Goal: Contribute content: Add original content to the website for others to see

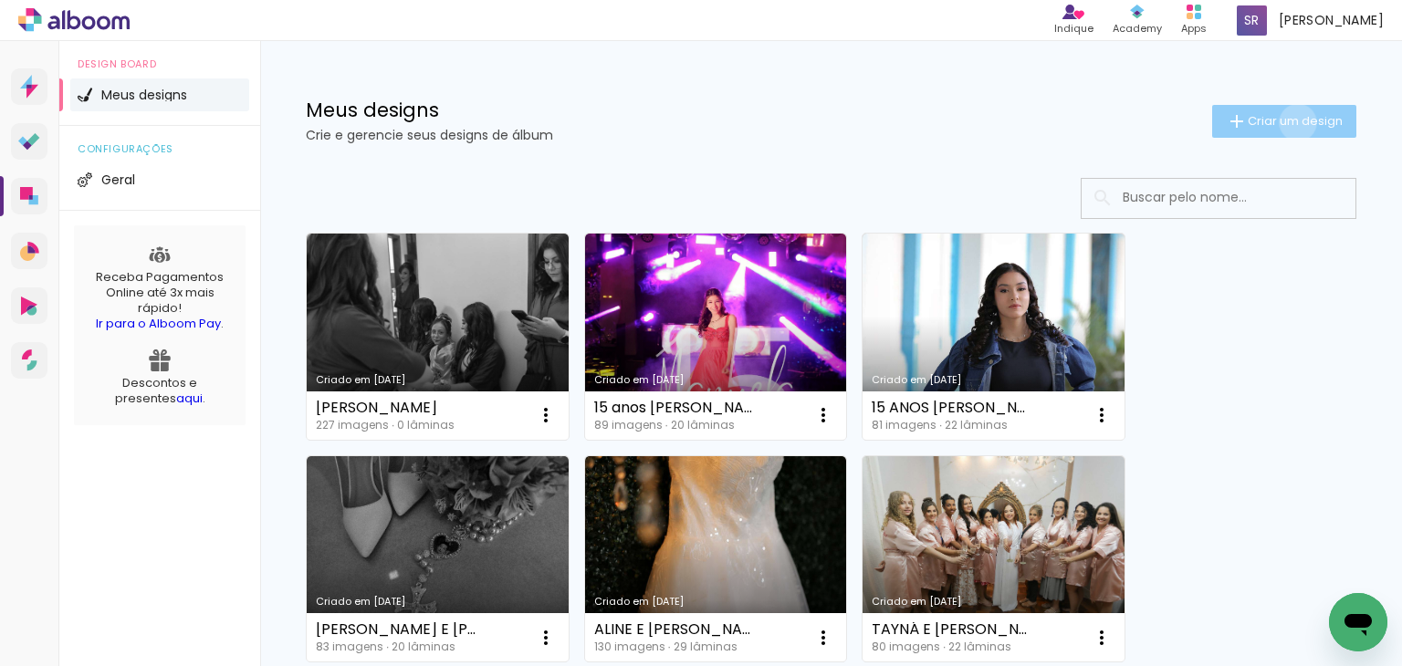
click at [1281, 122] on span "Criar um design" at bounding box center [1295, 121] width 95 height 12
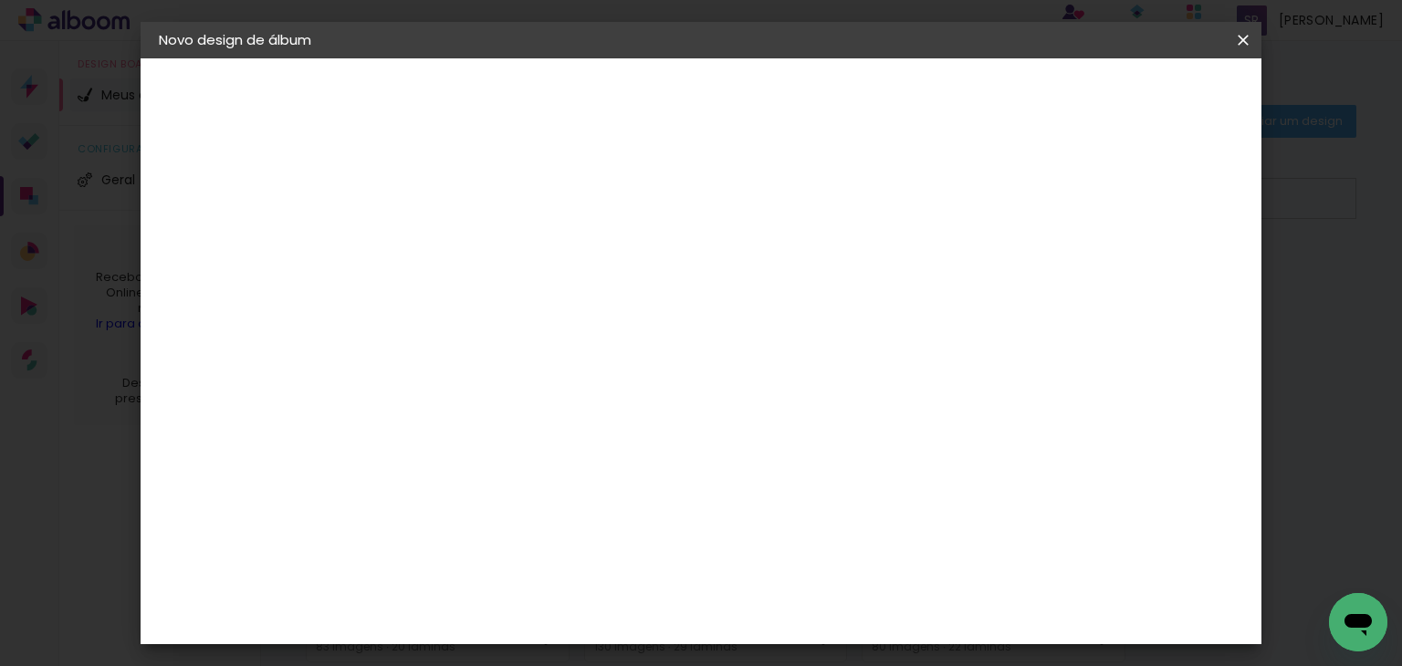
click at [457, 242] on input at bounding box center [457, 245] width 0 height 28
type input "[PERSON_NAME] E [PERSON_NAME]"
type paper-input "[PERSON_NAME] E [PERSON_NAME]"
click at [0, 0] on slot "Avançar" at bounding box center [0, 0] width 0 height 0
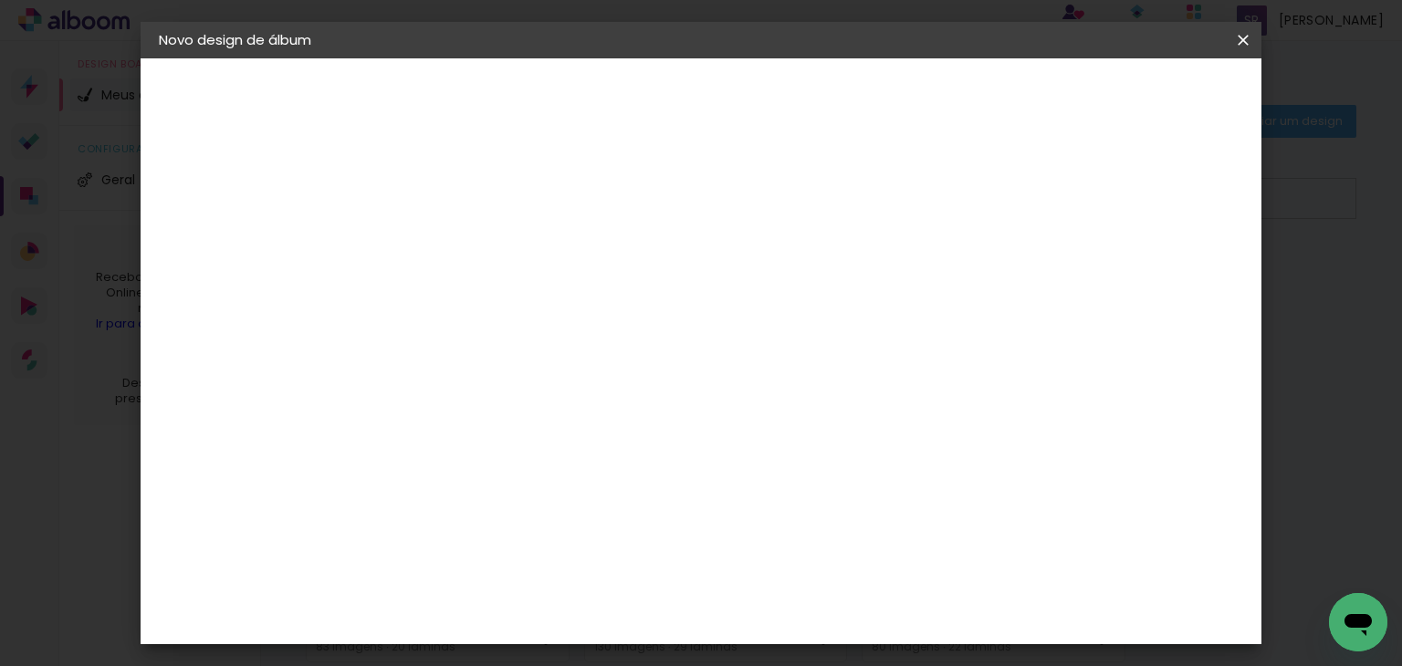
click at [0, 0] on slot "Avançar" at bounding box center [0, 0] width 0 height 0
click at [581, 349] on span "30 × 35" at bounding box center [538, 367] width 85 height 37
click at [0, 0] on slot "Avançar" at bounding box center [0, 0] width 0 height 0
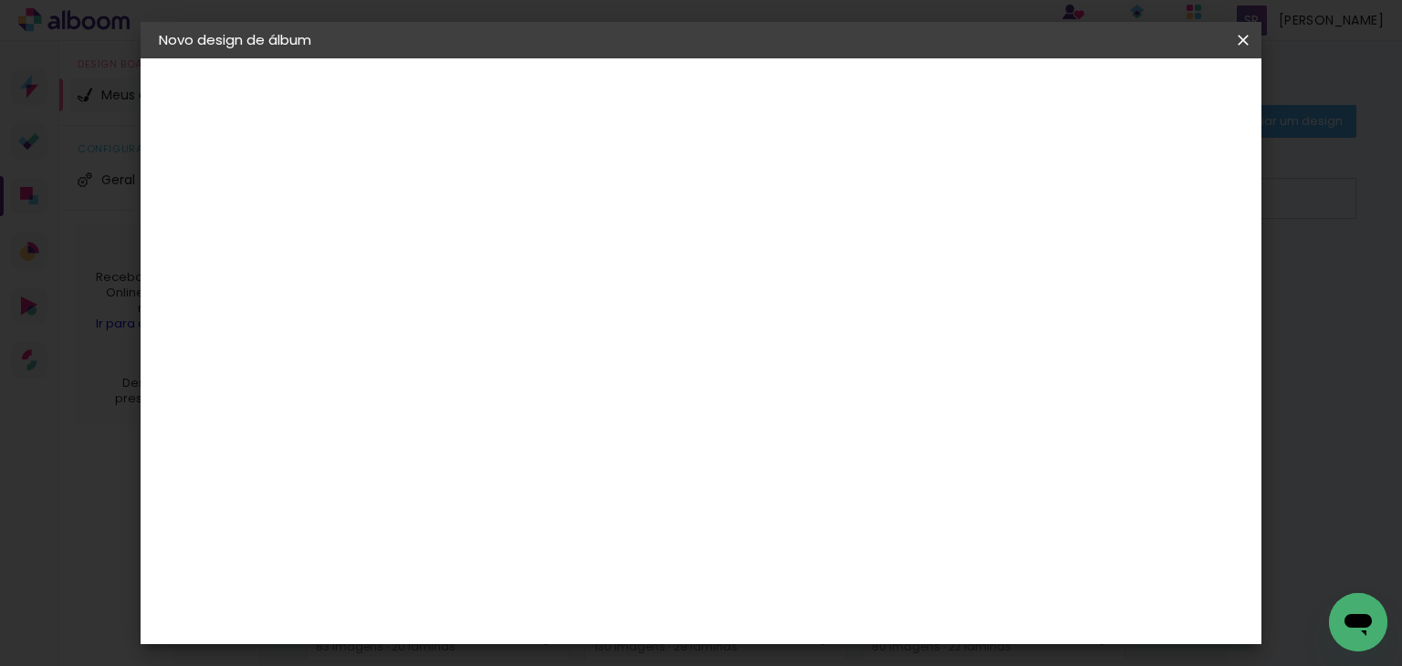
click at [1019, 90] on span "Iniciar design" at bounding box center [977, 96] width 83 height 13
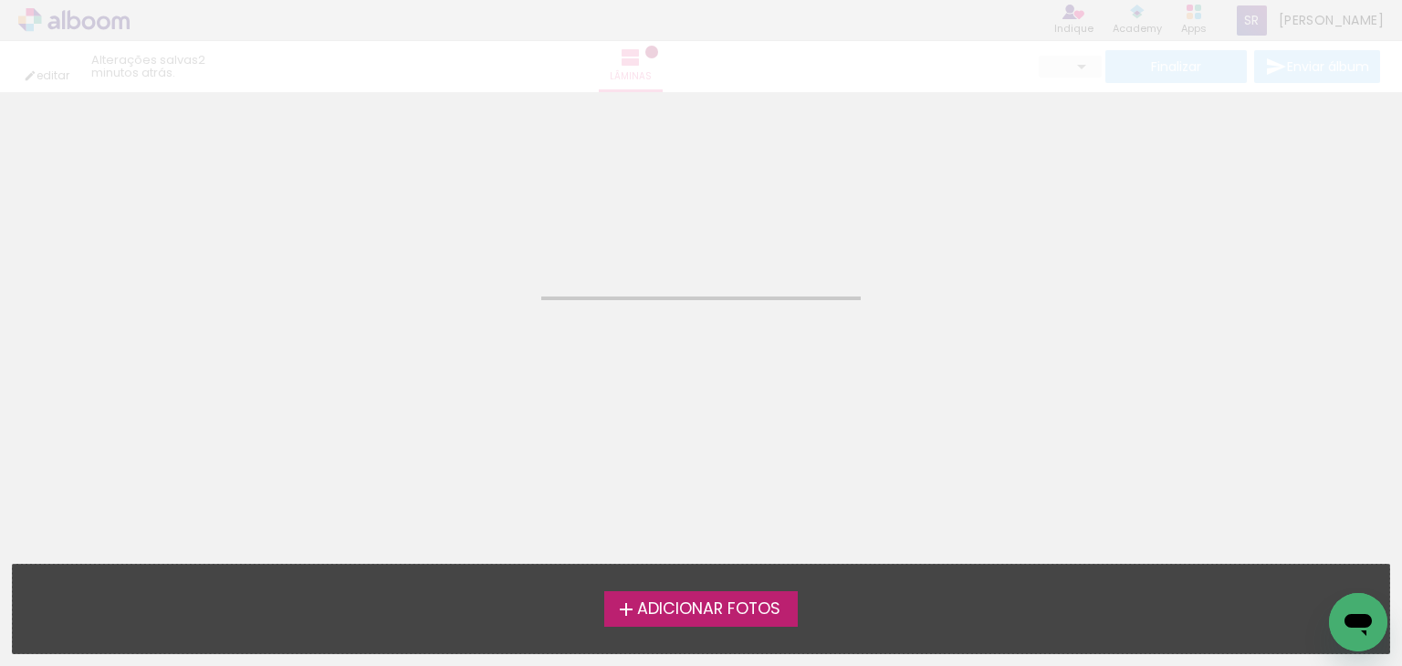
click at [656, 612] on span "Adicionar Fotos" at bounding box center [708, 610] width 143 height 16
click at [0, 0] on input "file" at bounding box center [0, 0] width 0 height 0
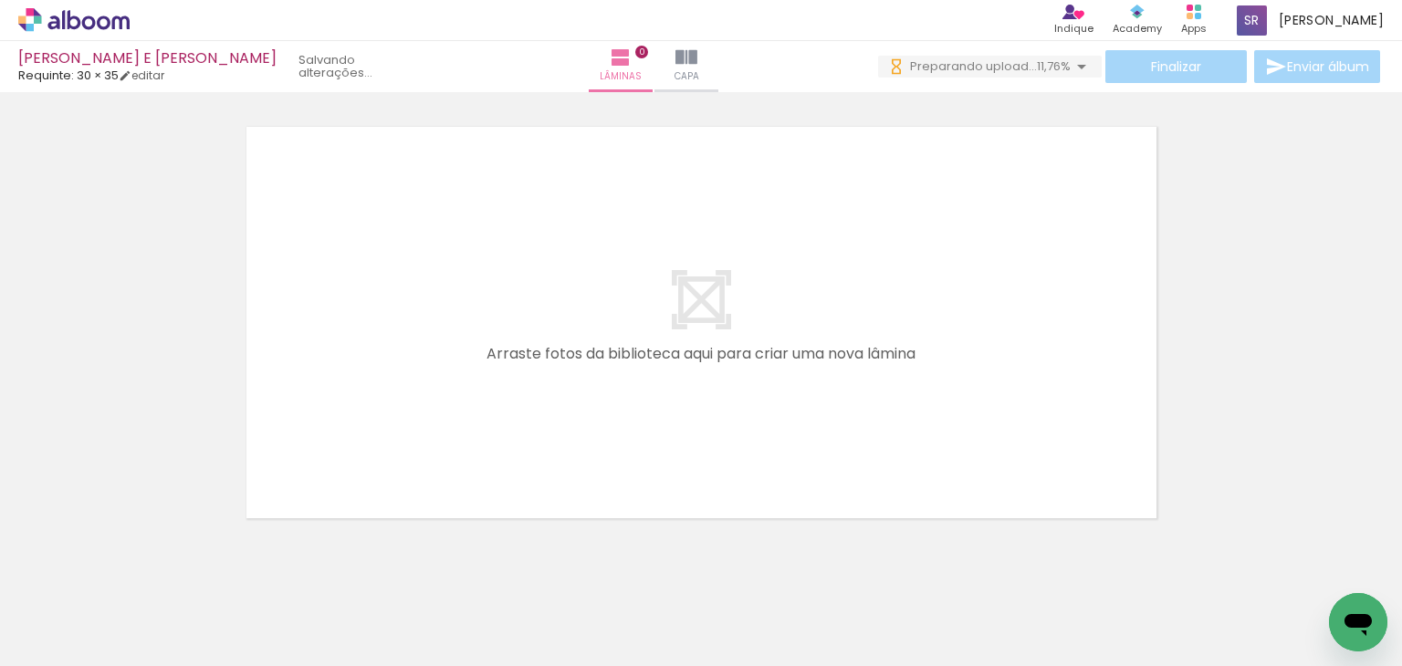
scroll to position [0, 5189]
click at [656, 422] on body "link( href="../../bower_components/polymer/polymer.html" rel="import" ) picture…" at bounding box center [701, 333] width 1402 height 666
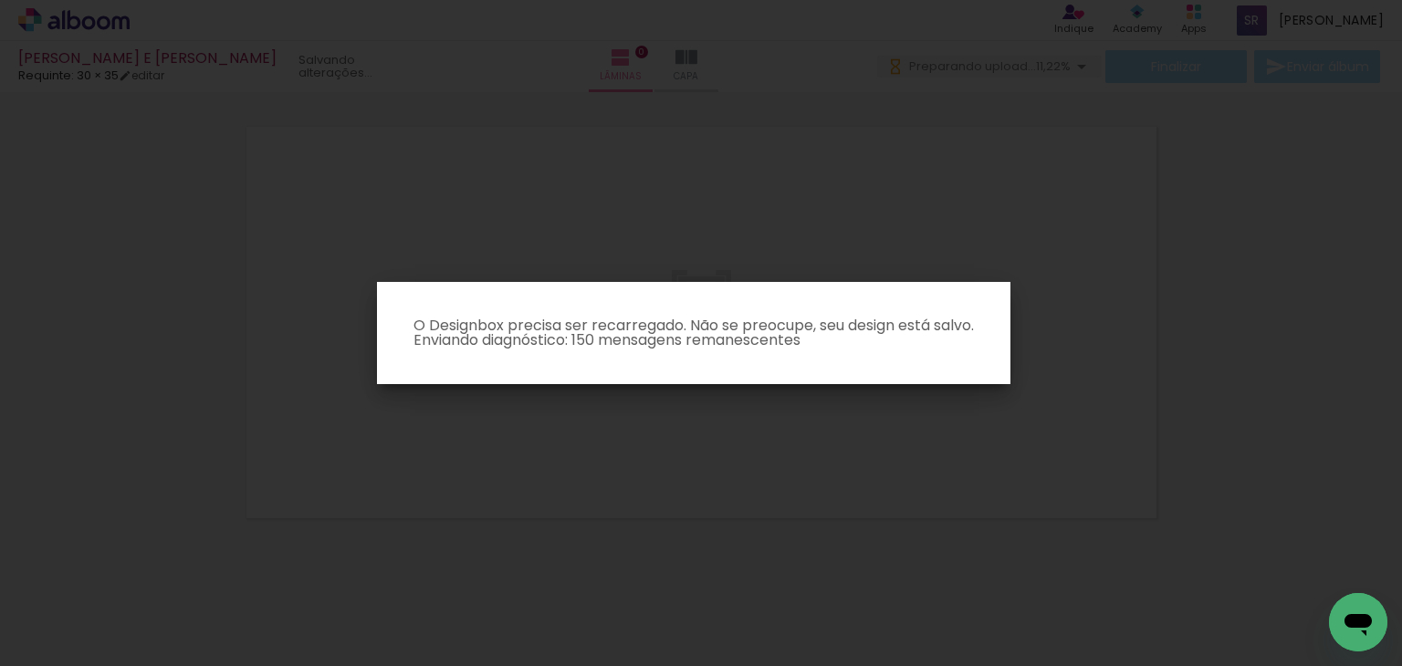
click at [711, 437] on iron-overlay-backdrop at bounding box center [701, 333] width 1402 height 666
click at [1255, 320] on iron-overlay-backdrop at bounding box center [701, 333] width 1402 height 666
click at [1265, 255] on iron-overlay-backdrop at bounding box center [701, 333] width 1402 height 666
click at [771, 384] on iron-overlay-backdrop at bounding box center [701, 333] width 1402 height 666
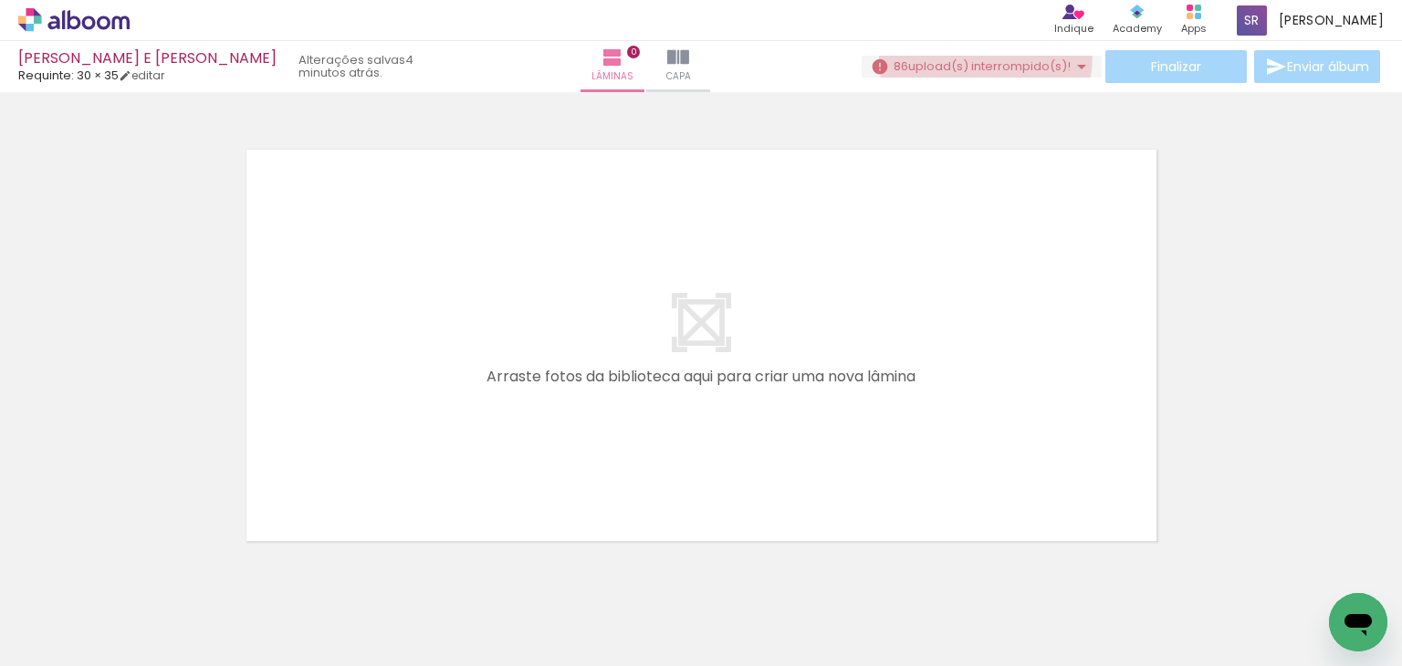
click at [978, 58] on span "upload(s) interrompido(s)!" at bounding box center [989, 66] width 162 height 17
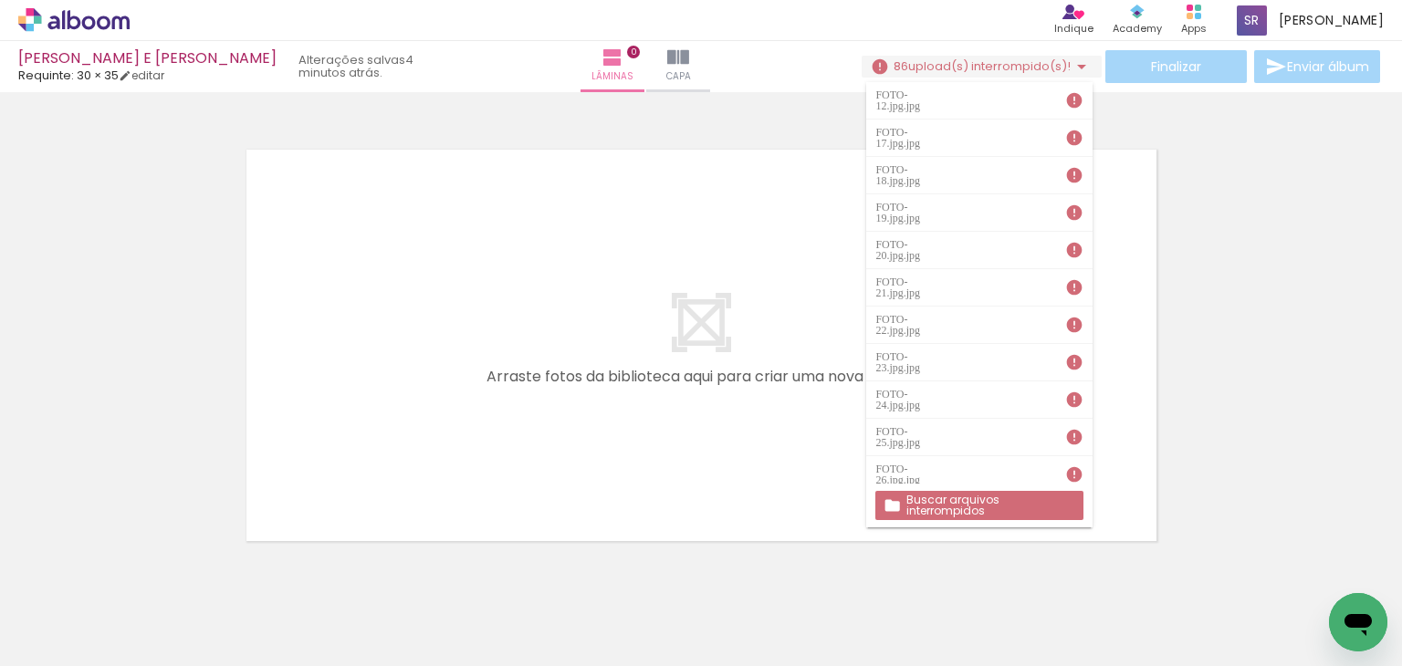
click at [994, 493] on paper-button "Buscar arquivos interrompidos" at bounding box center [978, 505] width 207 height 29
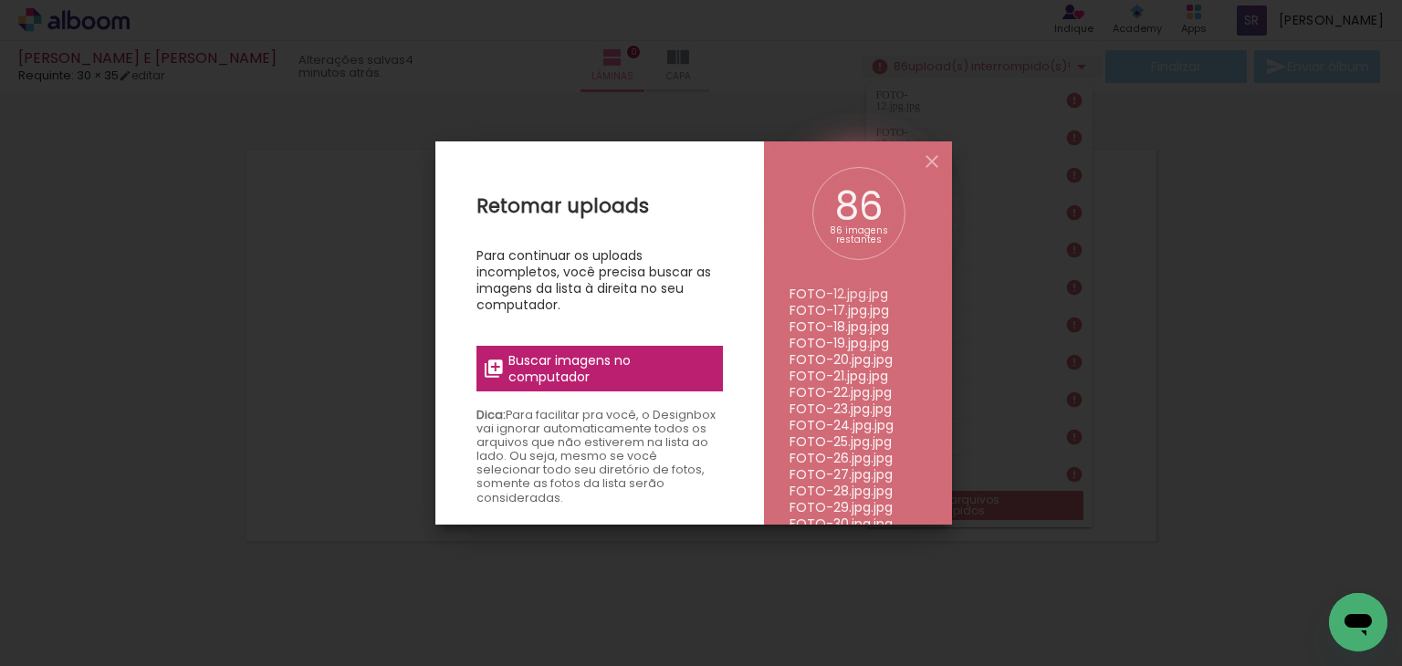
click at [634, 364] on span "Buscar imagens no computador" at bounding box center [610, 368] width 204 height 33
click at [0, 0] on input "file" at bounding box center [0, 0] width 0 height 0
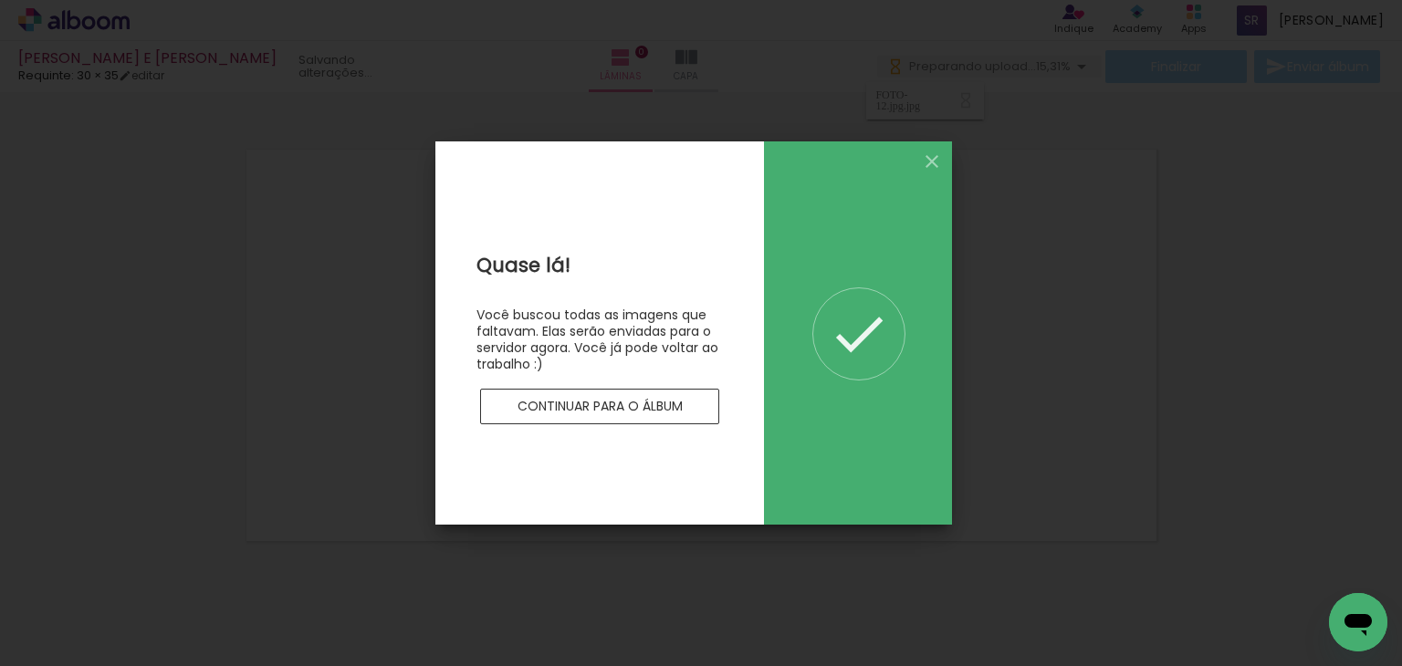
click at [0, 0] on slot "Continuar para o álbum" at bounding box center [0, 0] width 0 height 0
